Goal: Transaction & Acquisition: Purchase product/service

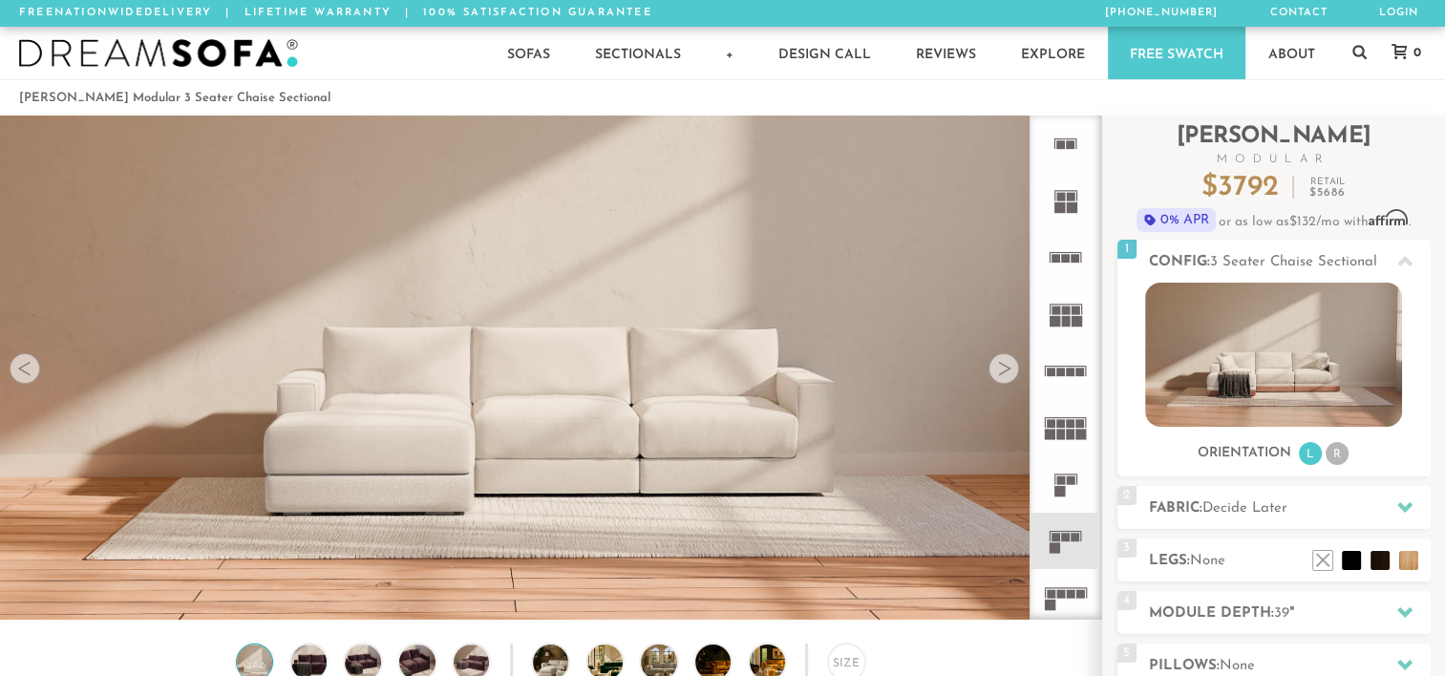
click at [1000, 374] on div at bounding box center [1004, 368] width 31 height 31
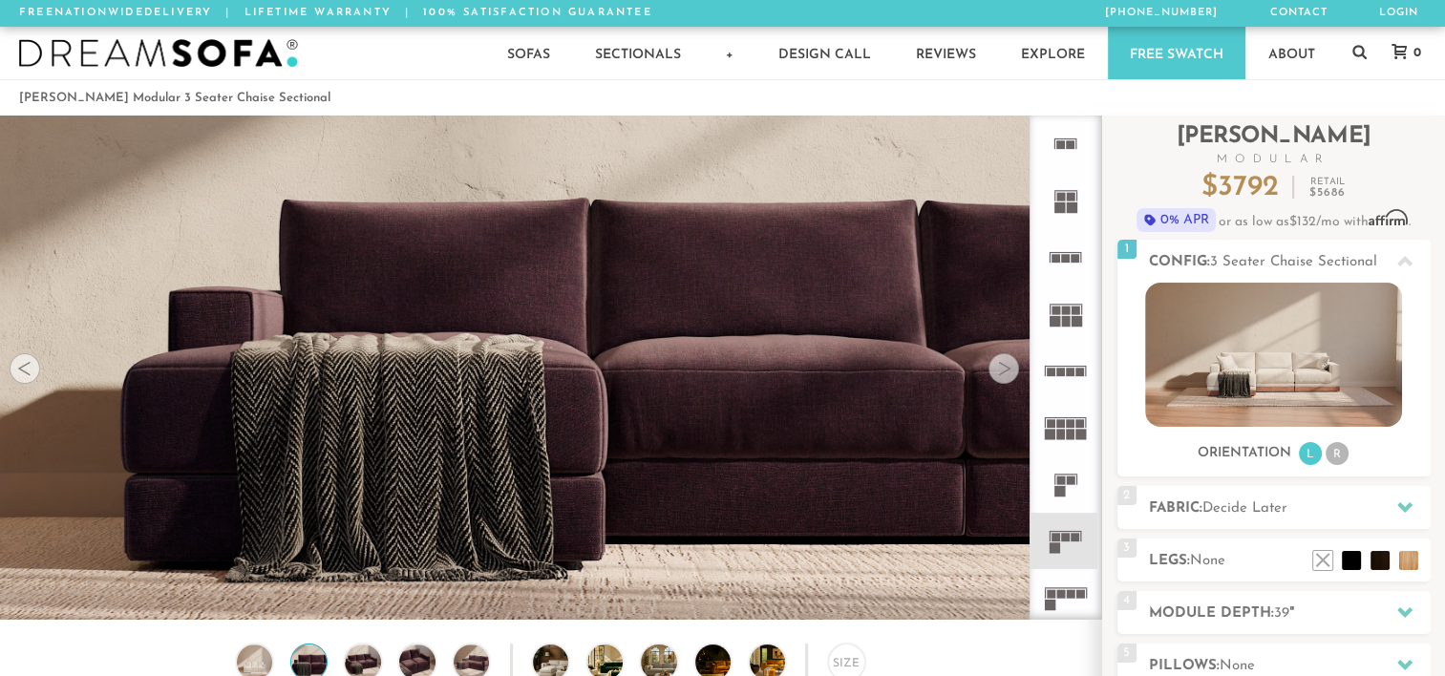
click at [1000, 374] on div at bounding box center [1004, 368] width 31 height 31
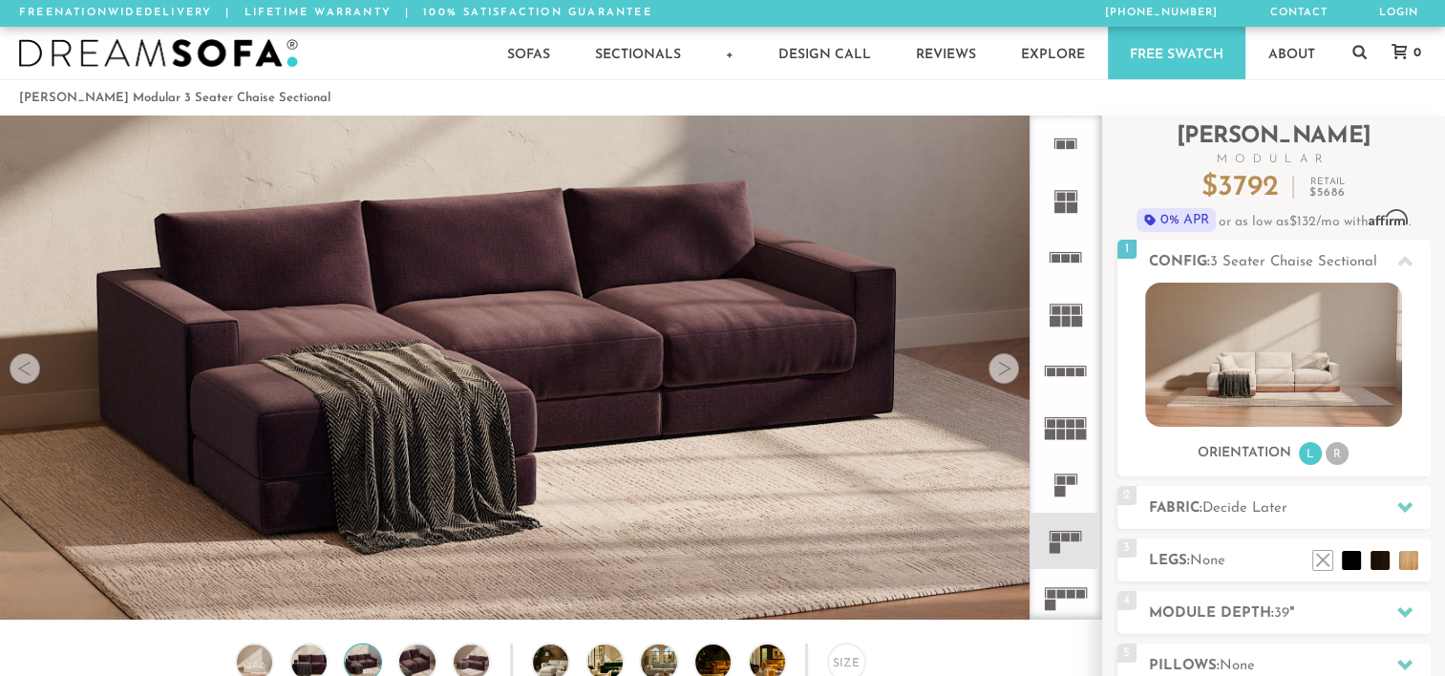
click at [1000, 374] on div at bounding box center [1004, 368] width 31 height 31
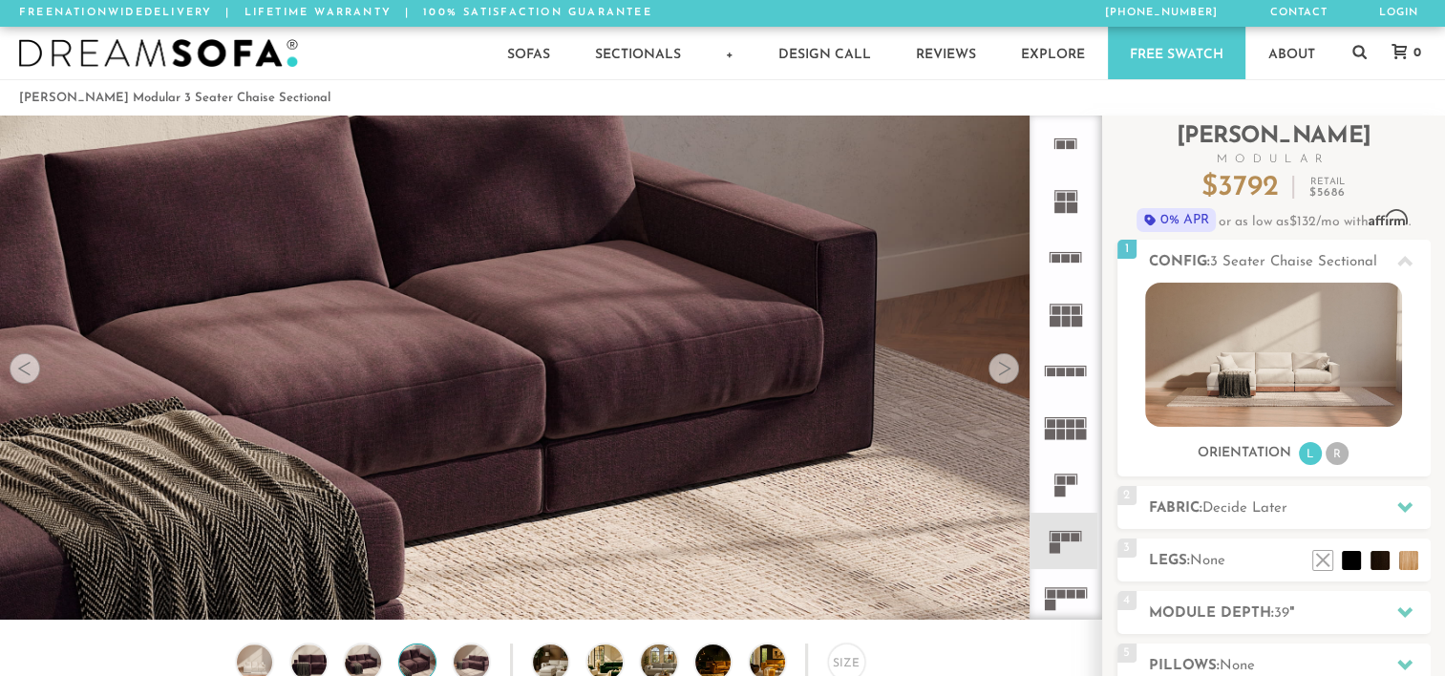
click at [1000, 374] on div at bounding box center [1004, 368] width 31 height 31
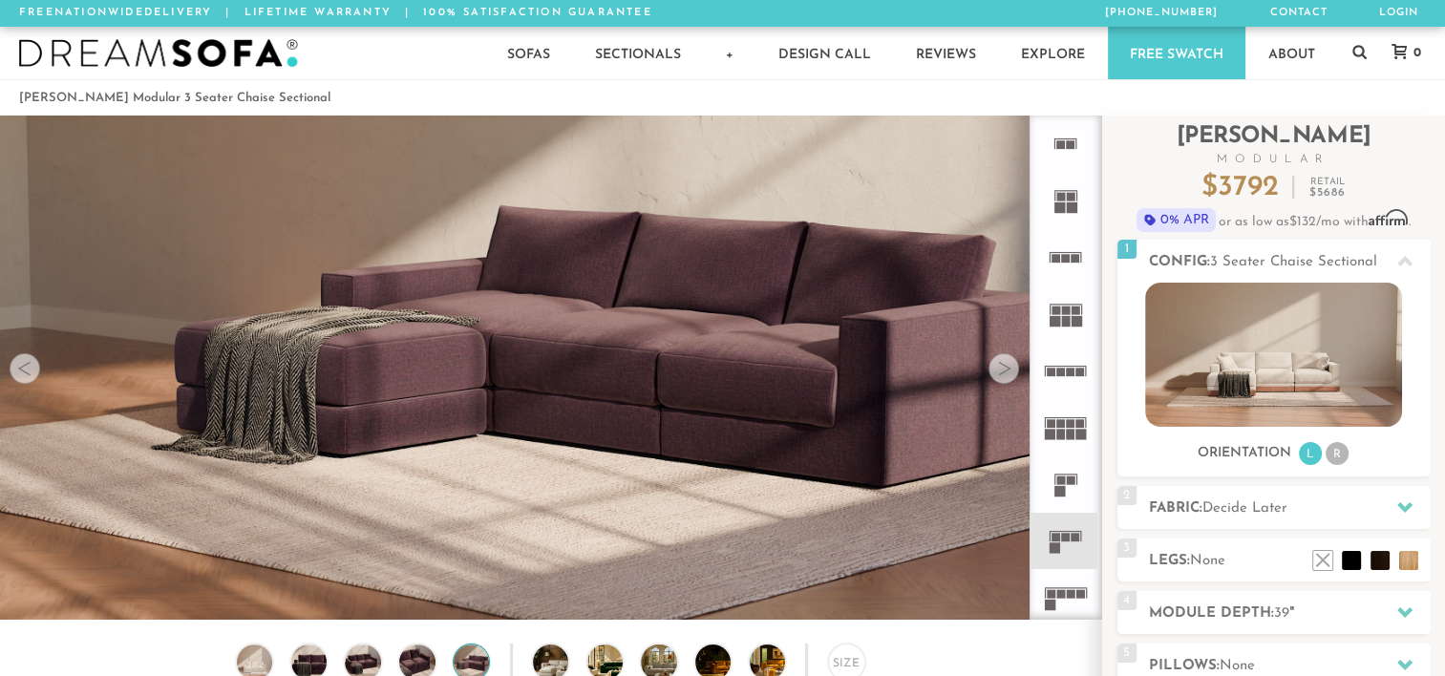
click at [1000, 374] on div at bounding box center [1004, 368] width 31 height 31
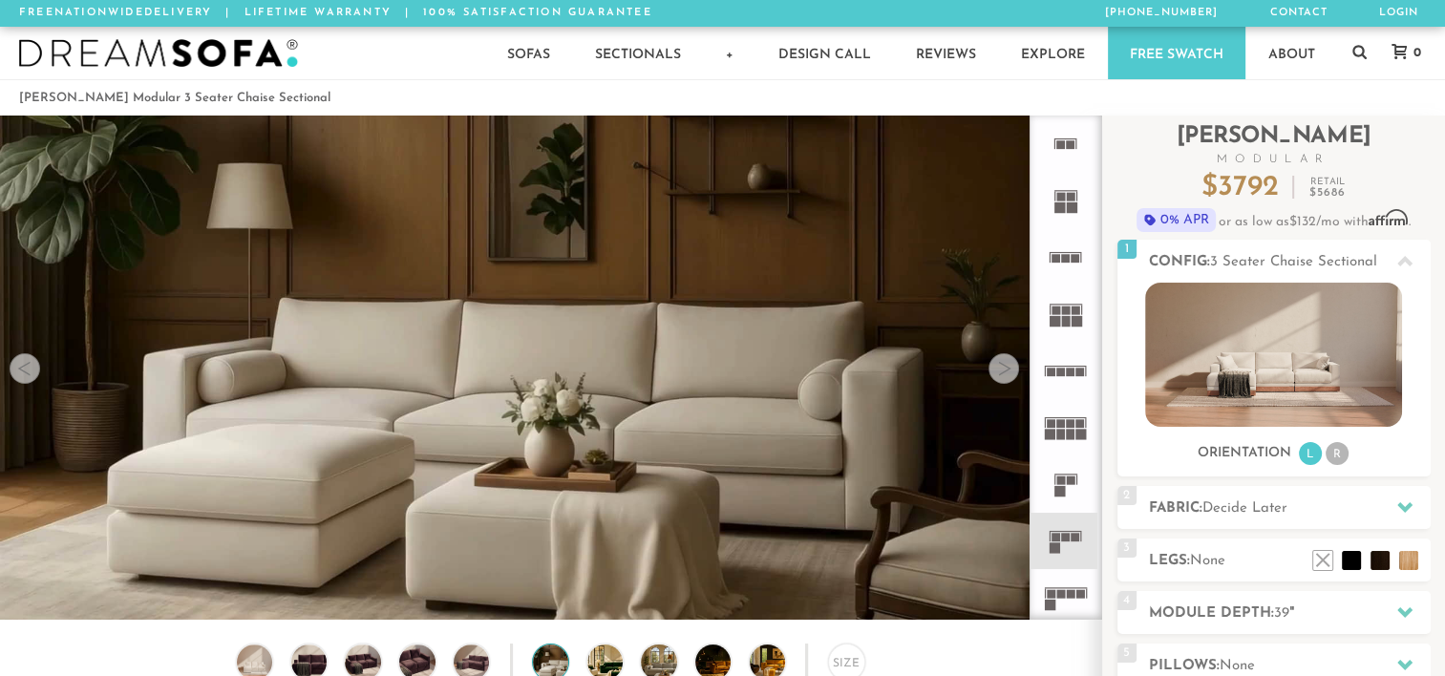
click at [1000, 374] on div at bounding box center [1004, 368] width 31 height 31
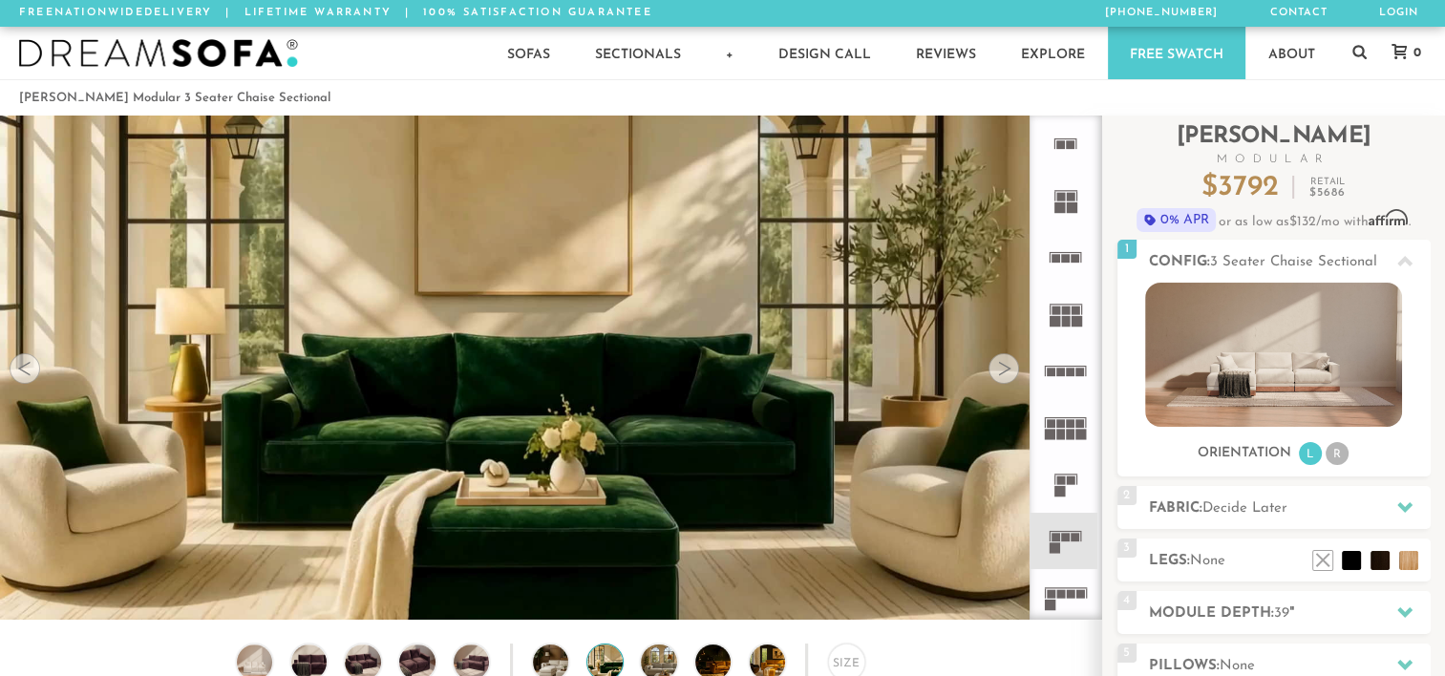
click at [1000, 374] on div at bounding box center [1004, 368] width 31 height 31
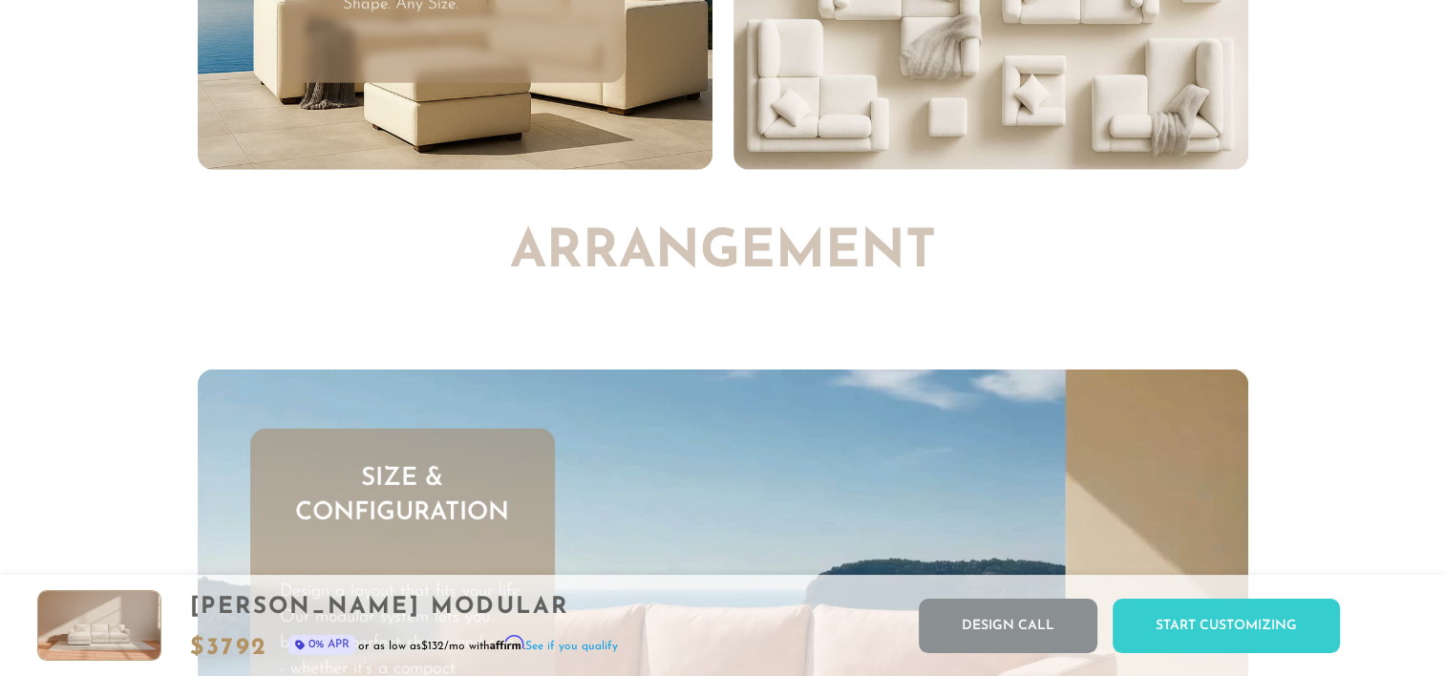
scroll to position [5242, 0]
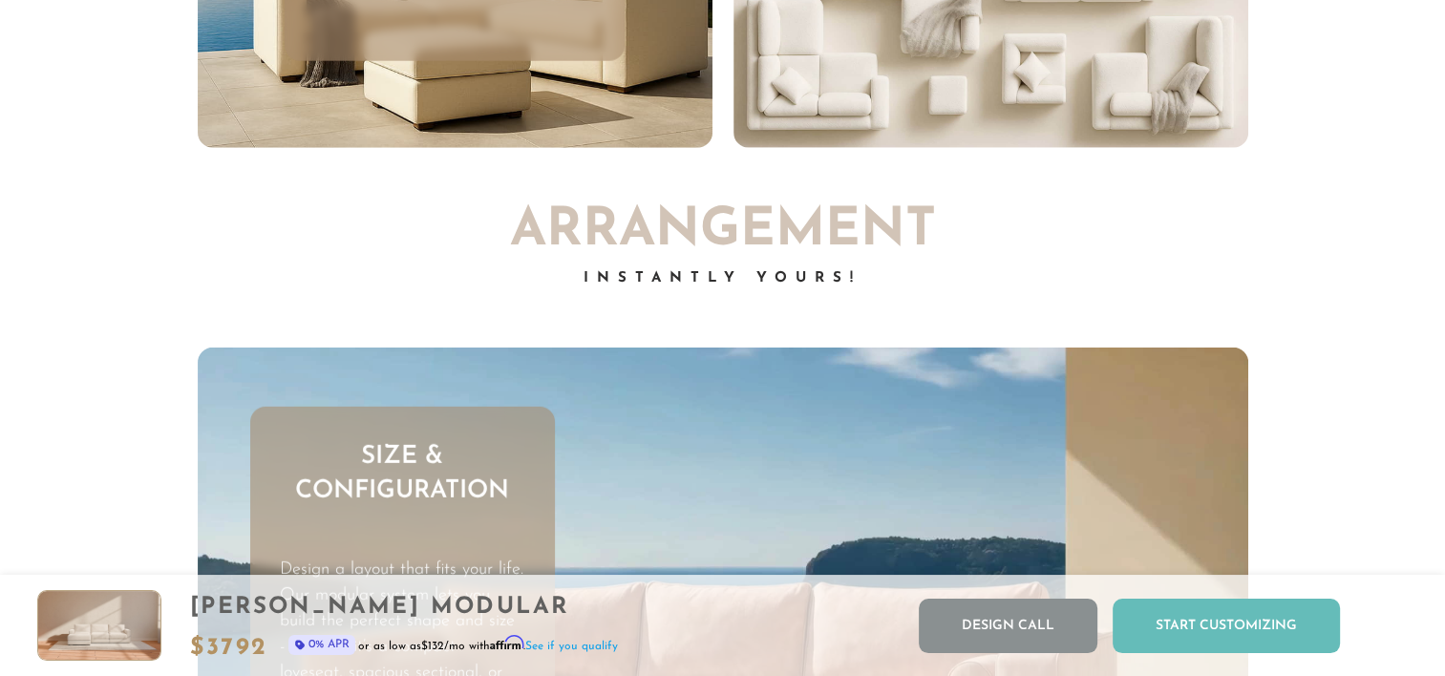
click at [1215, 618] on div "Start Customizing" at bounding box center [1226, 626] width 227 height 54
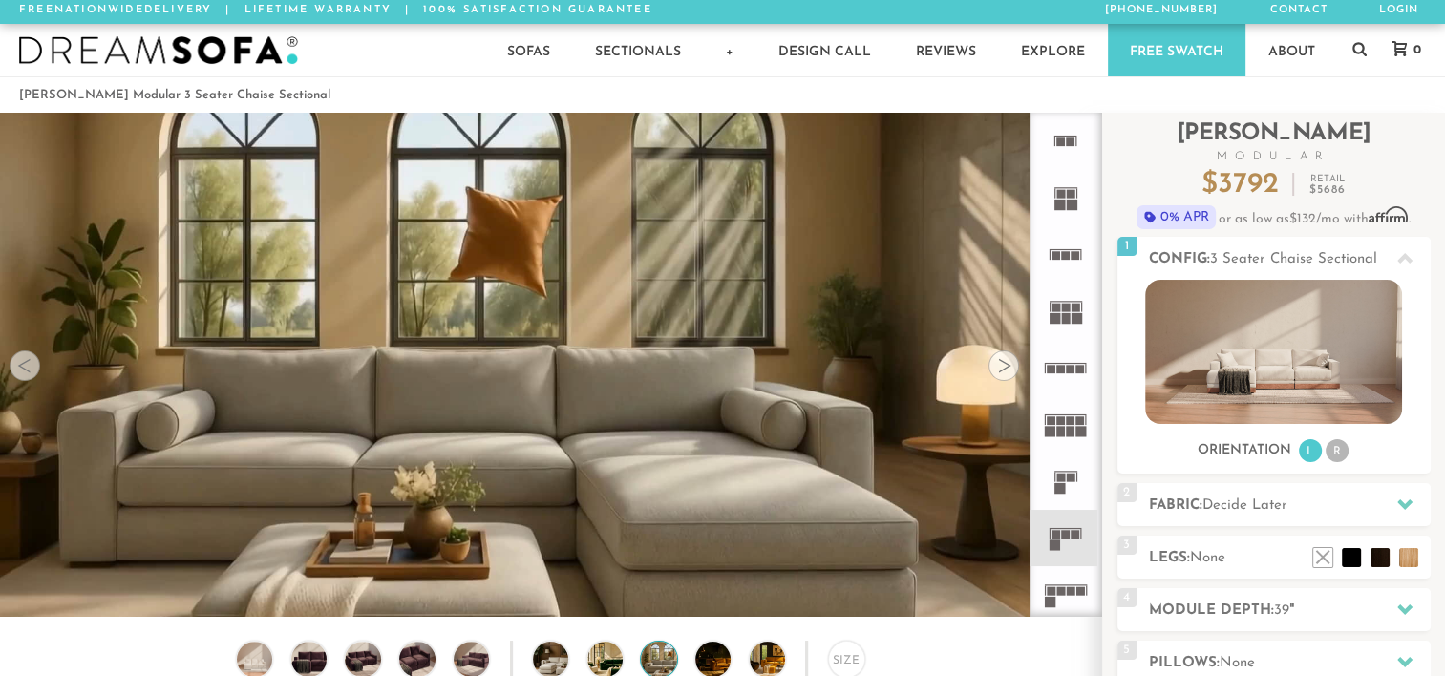
scroll to position [0, 0]
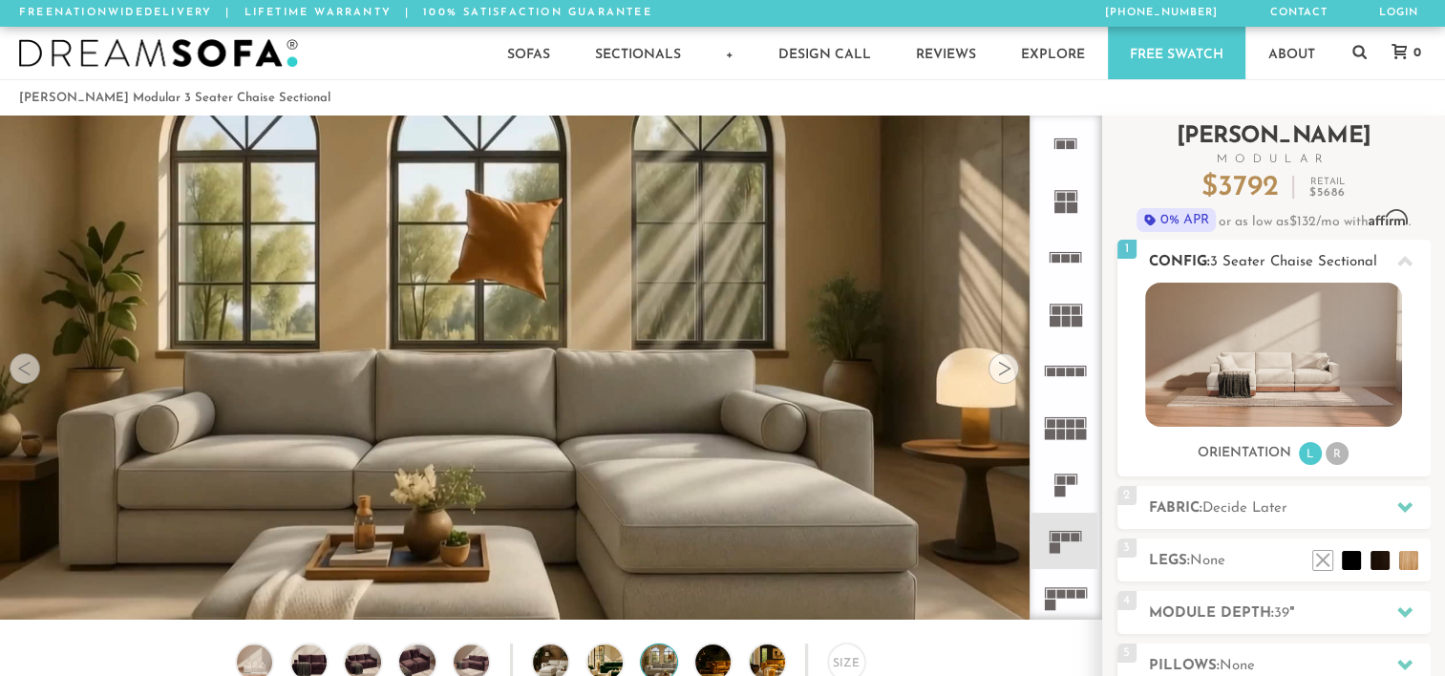
click at [1338, 449] on li "R" at bounding box center [1337, 453] width 23 height 23
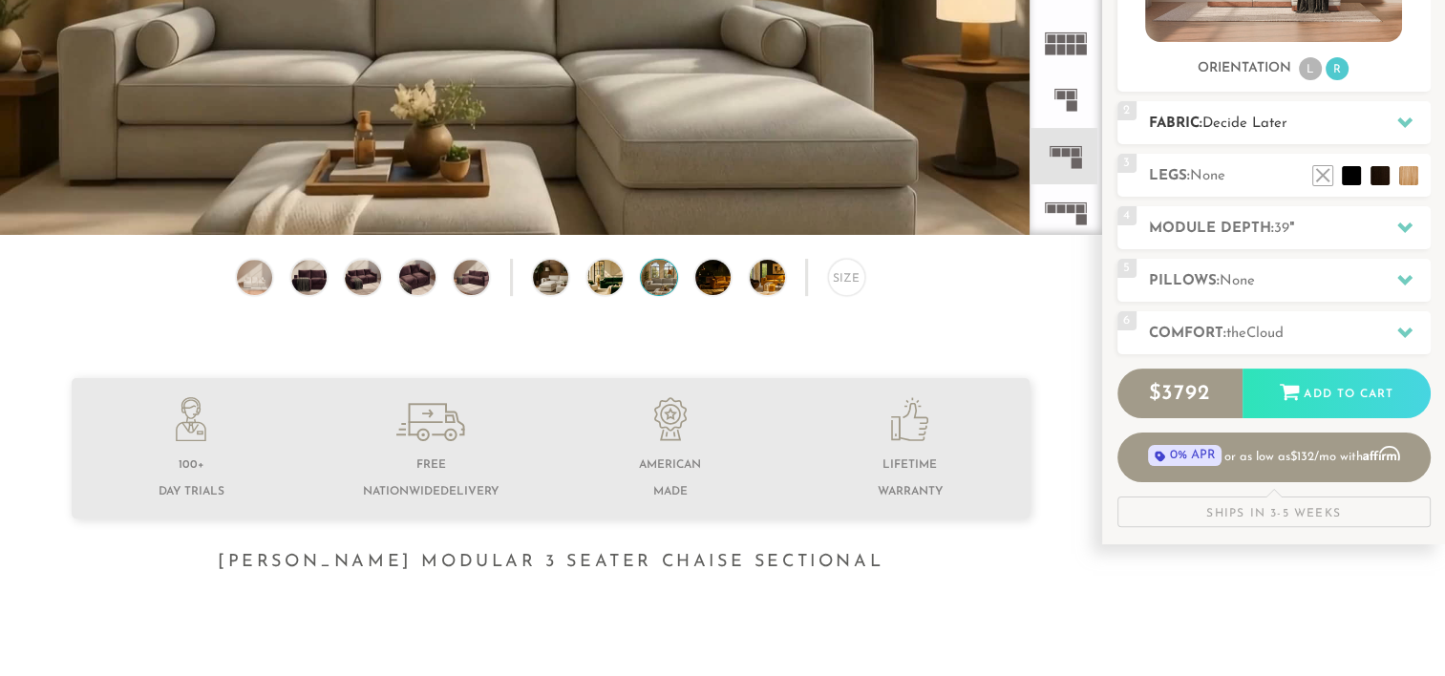
scroll to position [386, 0]
click at [1402, 220] on icon at bounding box center [1405, 226] width 15 height 15
